Goal: Use online tool/utility: Utilize a website feature to perform a specific function

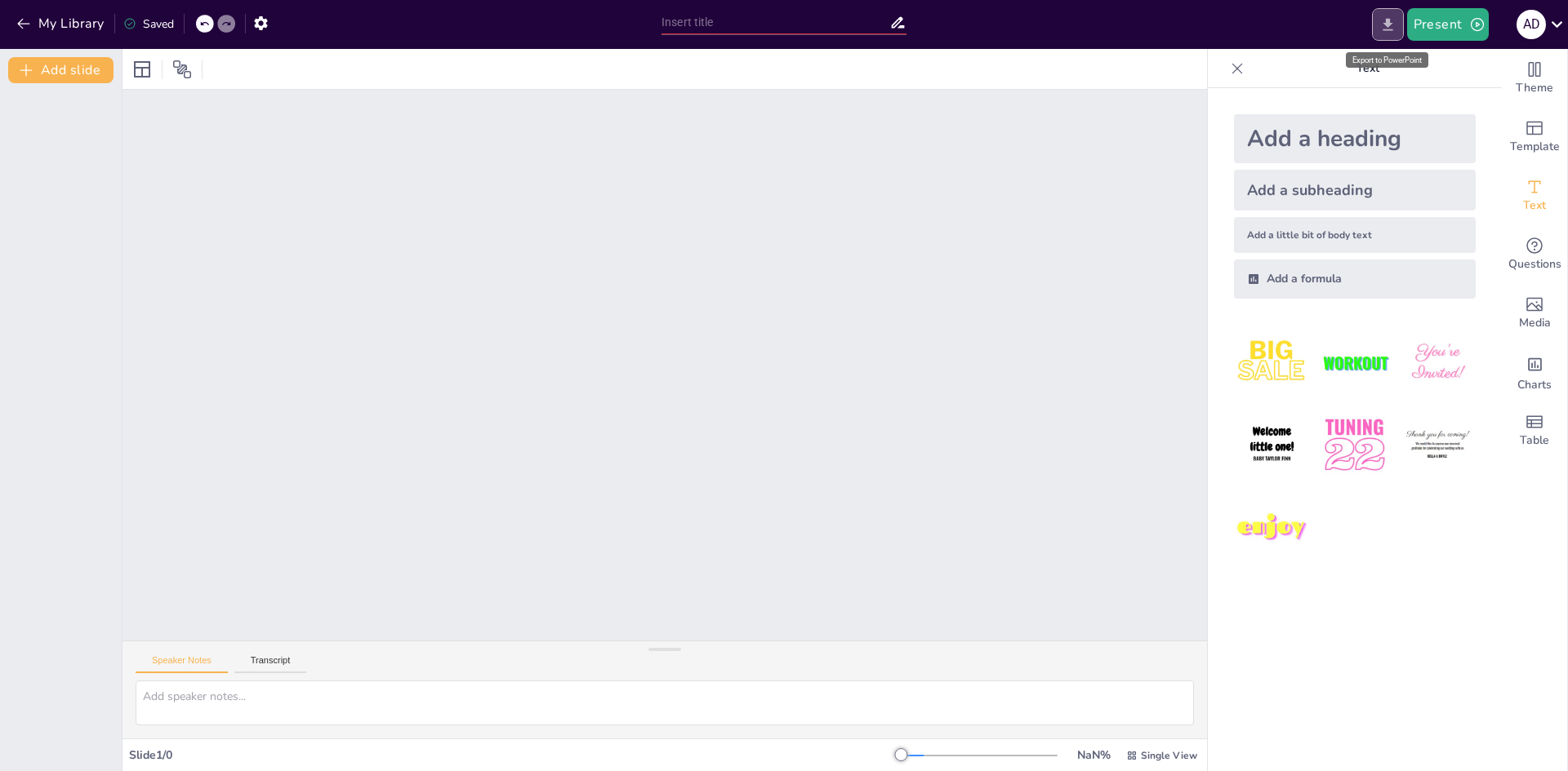
click at [1390, 23] on icon "Export to PowerPoint" at bounding box center [1388, 24] width 9 height 12
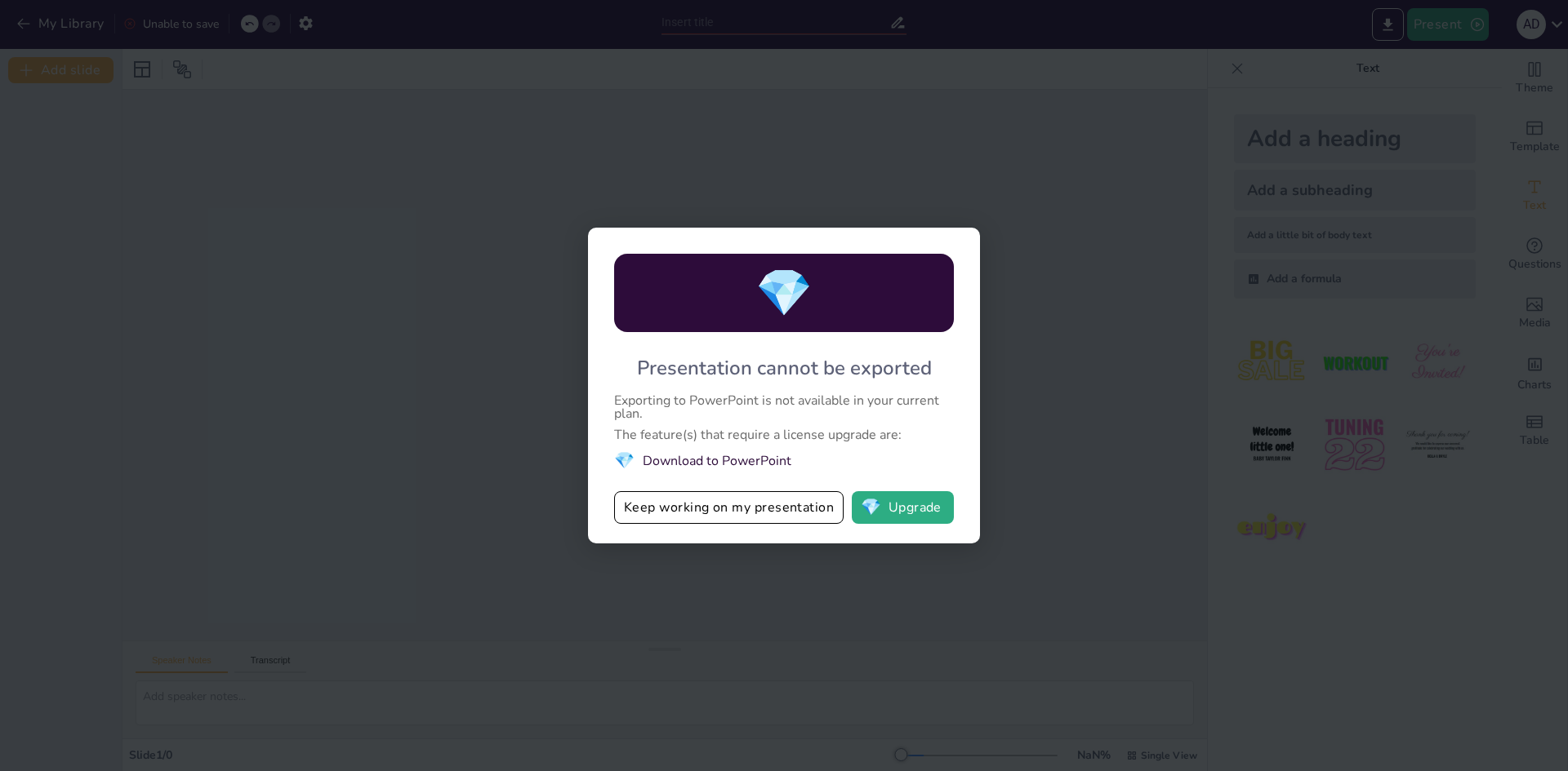
click at [1118, 433] on div "💎 Presentation cannot be exported Exporting to PowerPoint is not available in y…" at bounding box center [784, 386] width 1568 height 771
drag, startPoint x: 885, startPoint y: 119, endPoint x: 546, endPoint y: 113, distance: 339.1
click at [863, 117] on div "💎 Presentation cannot be exported Exporting to PowerPoint is not available in y…" at bounding box center [784, 386] width 1568 height 771
click at [1001, 357] on div "💎 Presentation cannot be exported Exporting to PowerPoint is not available in y…" at bounding box center [784, 386] width 1568 height 771
drag, startPoint x: 791, startPoint y: 298, endPoint x: 816, endPoint y: 395, distance: 100.2
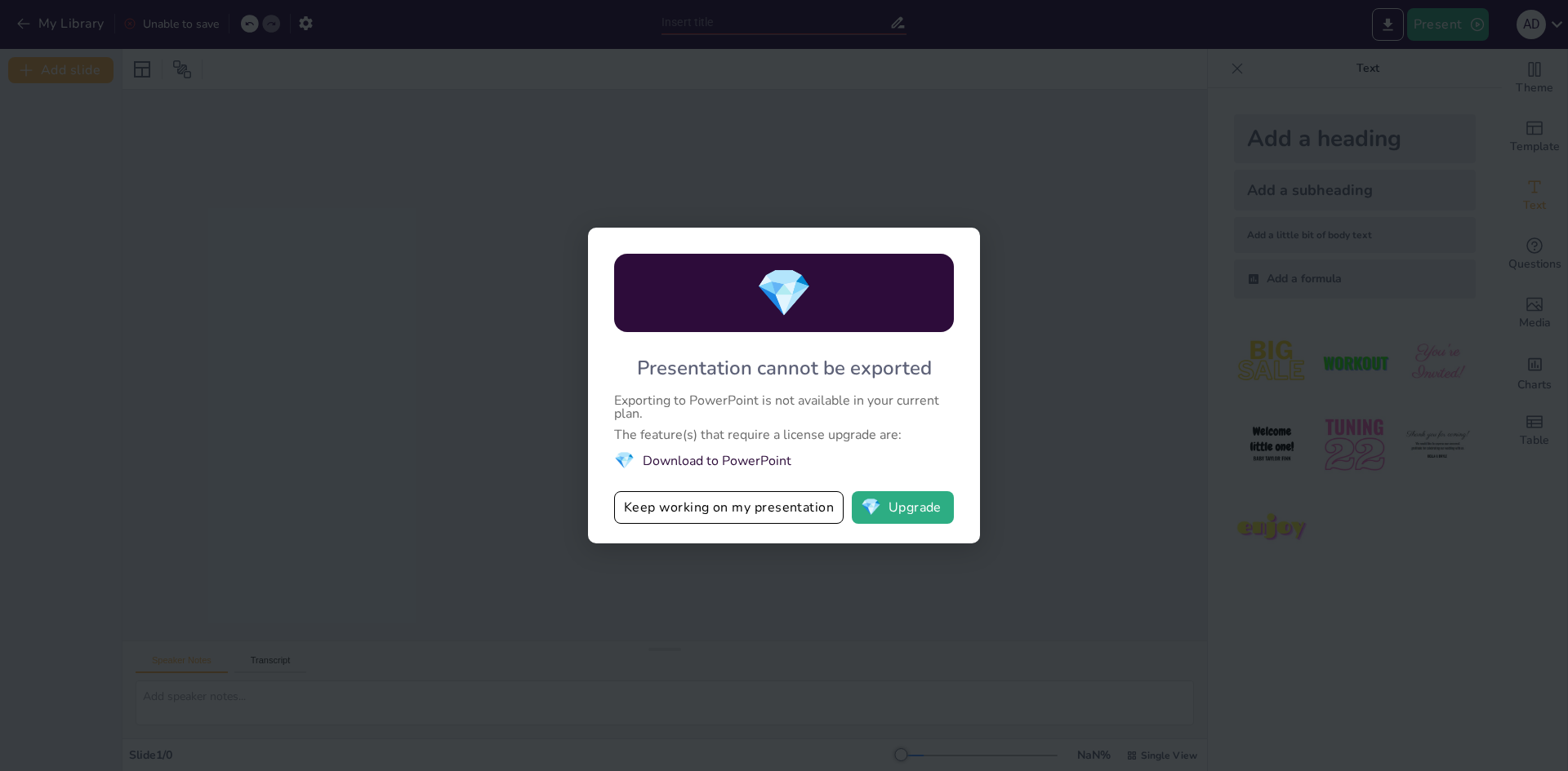
click at [791, 299] on span "💎" at bounding box center [784, 293] width 57 height 63
click at [730, 511] on button "Keep working on my presentation" at bounding box center [729, 508] width 230 height 33
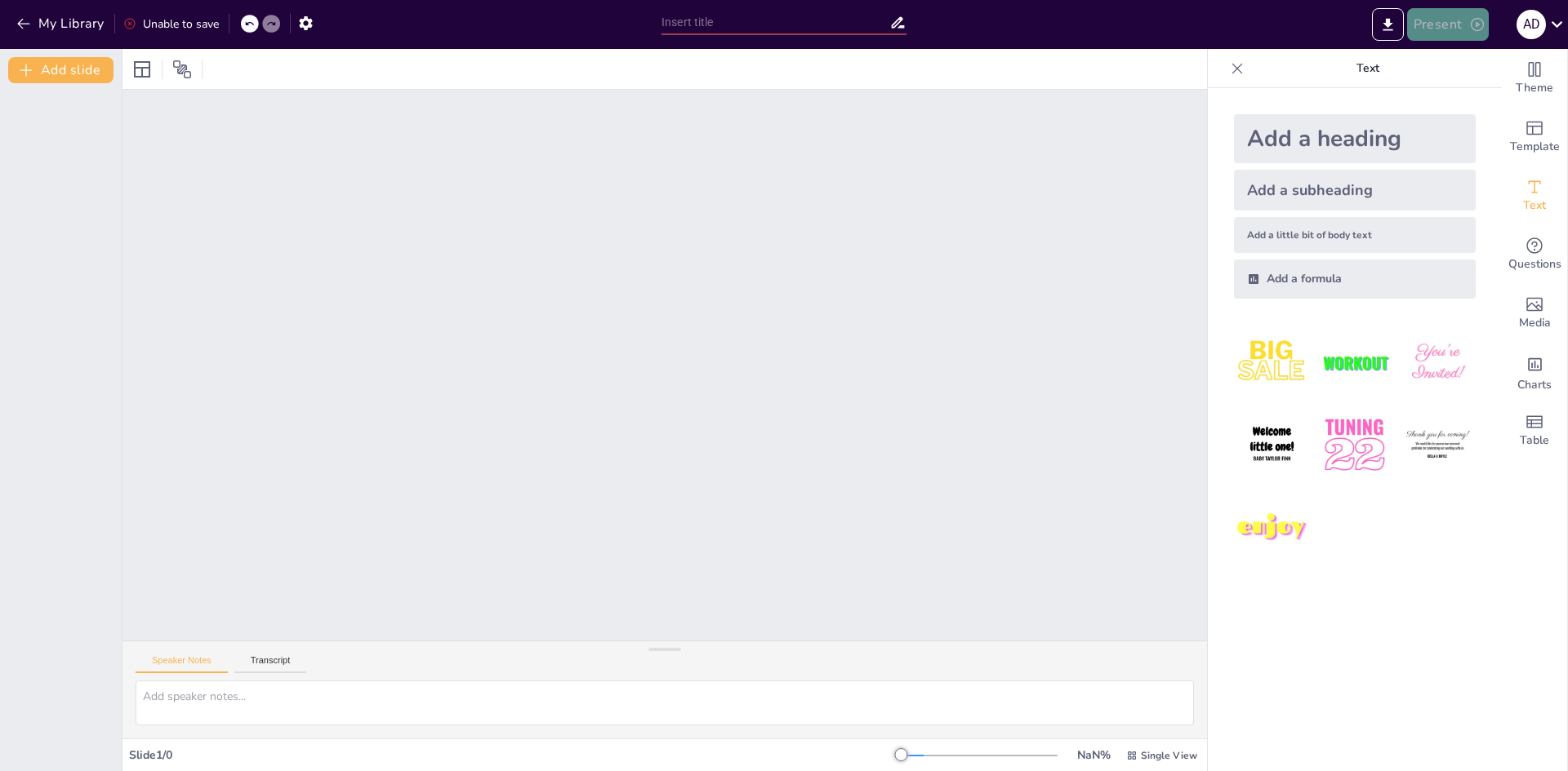
click at [1460, 23] on button "Present" at bounding box center [1448, 24] width 82 height 33
click at [724, 282] on div at bounding box center [784, 386] width 1568 height 771
click at [707, 22] on input "text" at bounding box center [776, 22] width 228 height 23
click at [31, 66] on icon "button" at bounding box center [26, 70] width 16 height 16
click at [25, 352] on div "1" at bounding box center [60, 428] width 122 height 688
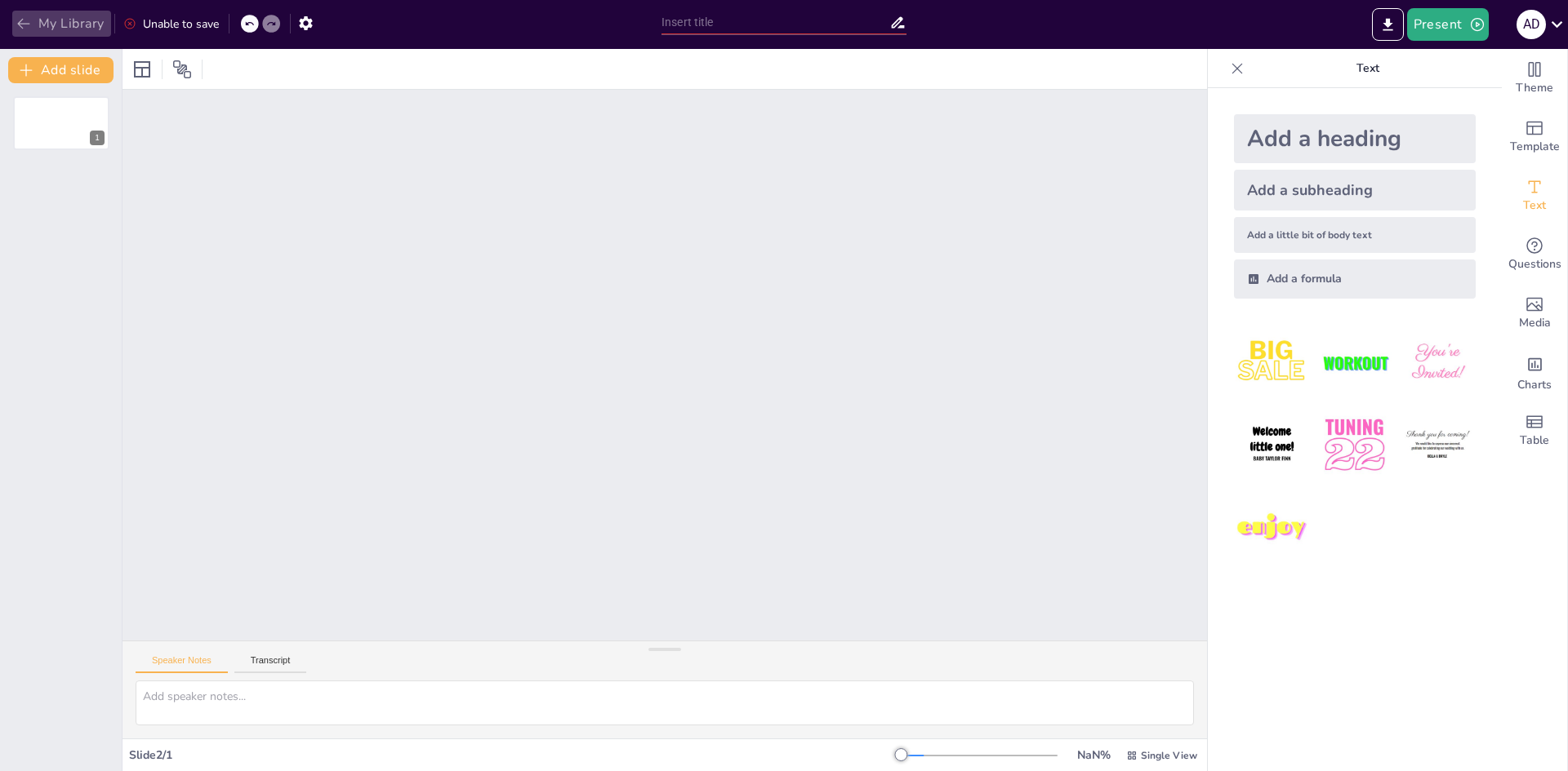
click at [23, 23] on icon "button" at bounding box center [23, 23] width 16 height 16
